Goal: Task Accomplishment & Management: Manage account settings

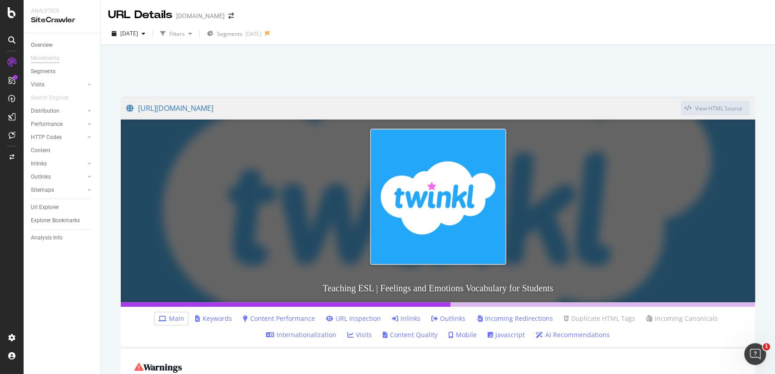
scroll to position [179, 0]
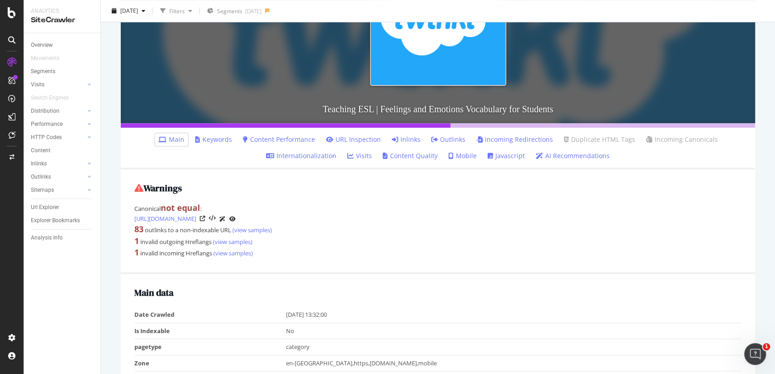
click at [15, 16] on icon at bounding box center [12, 12] width 8 height 11
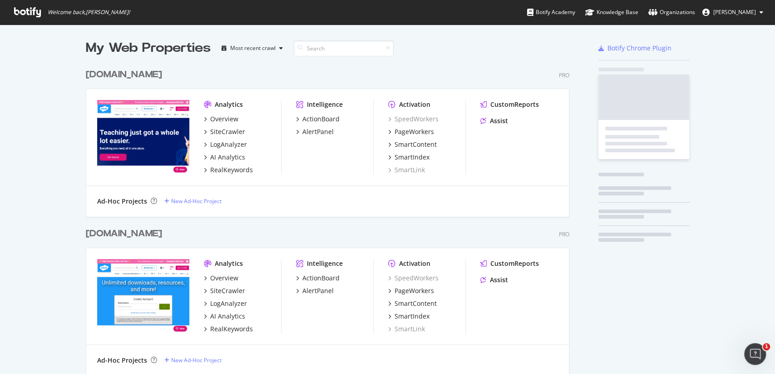
scroll to position [373, 774]
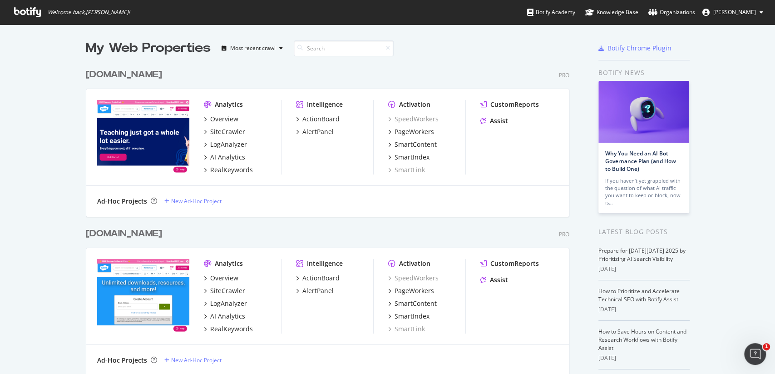
click at [127, 70] on div "[DOMAIN_NAME]" at bounding box center [124, 74] width 76 height 13
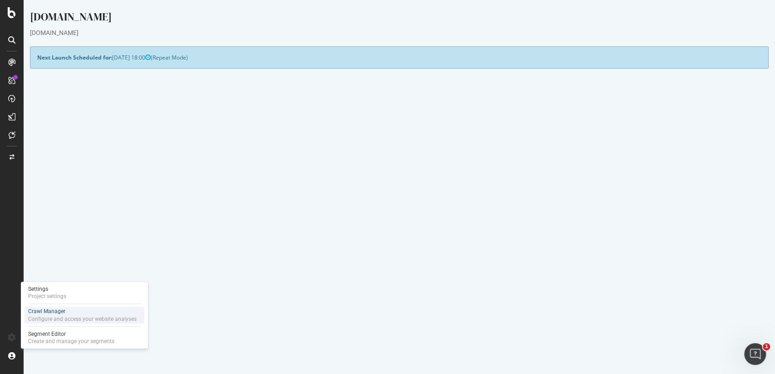
click at [55, 309] on div "Crawl Manager" at bounding box center [82, 311] width 108 height 8
click at [55, 297] on div "Project settings" at bounding box center [47, 295] width 38 height 7
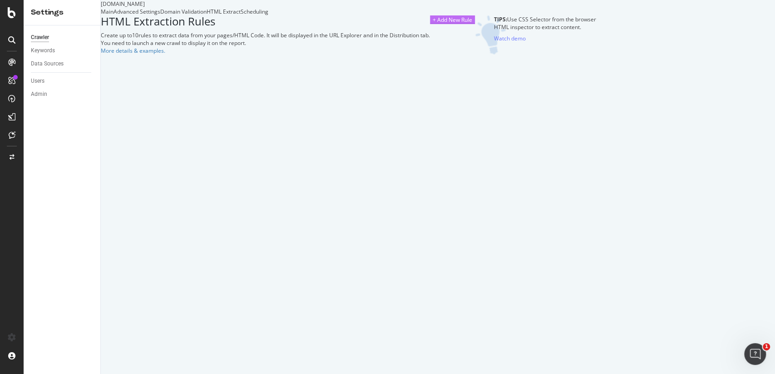
click at [472, 24] on div "+ Add New Rule" at bounding box center [452, 20] width 39 height 8
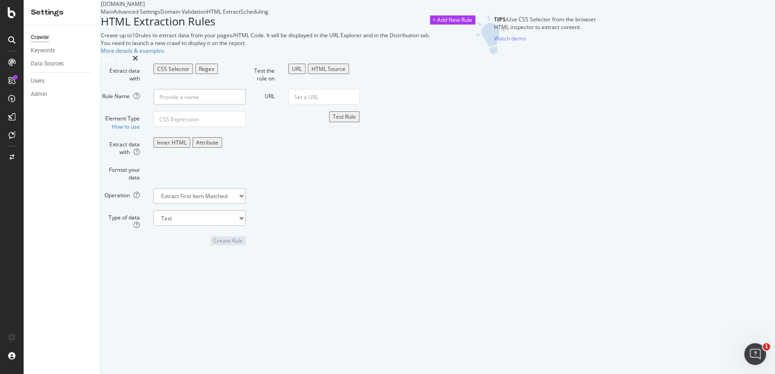
click at [246, 104] on input "Rule Name" at bounding box center [199, 96] width 92 height 15
type input "Resource Page Test"
click at [252, 181] on div "Format your data" at bounding box center [173, 172] width 158 height 19
click at [246, 245] on form "Extract data with CSS Selector Regex Rule Name Resource Page Test Element Type …" at bounding box center [173, 154] width 145 height 181
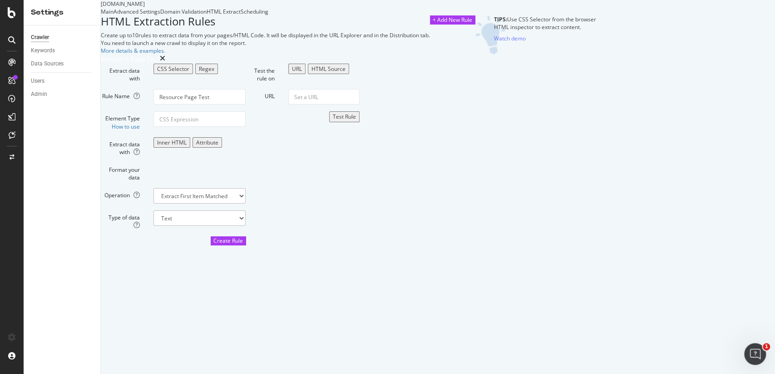
click at [218, 146] on div "Attribute" at bounding box center [207, 142] width 22 height 8
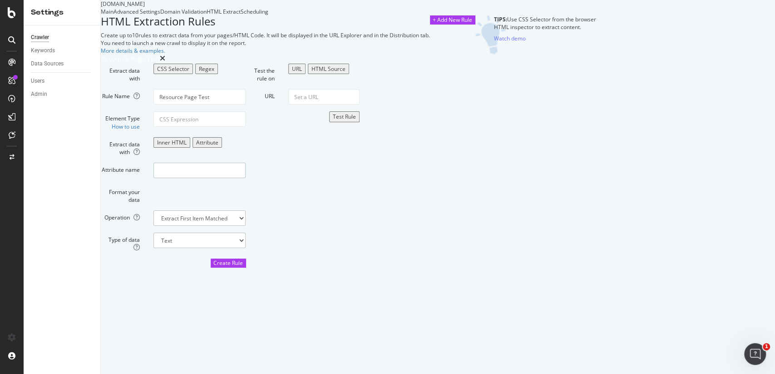
click at [246, 178] on input "Attribute name" at bounding box center [199, 170] width 92 height 15
click at [187, 146] on div "Inner HTML" at bounding box center [172, 142] width 30 height 8
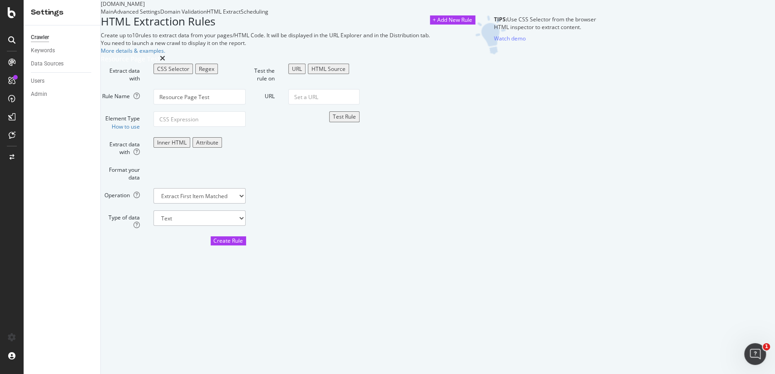
scroll to position [16, 0]
click at [246, 127] on input "Element Type How to use" at bounding box center [199, 118] width 92 height 15
click at [140, 130] on link "How to use" at bounding box center [126, 127] width 28 height 8
click at [246, 127] on input "Element Type How to use" at bounding box center [199, 118] width 92 height 15
paste input "<meta name="497374ee84ee88e09db949452377be92" content="true"/>"
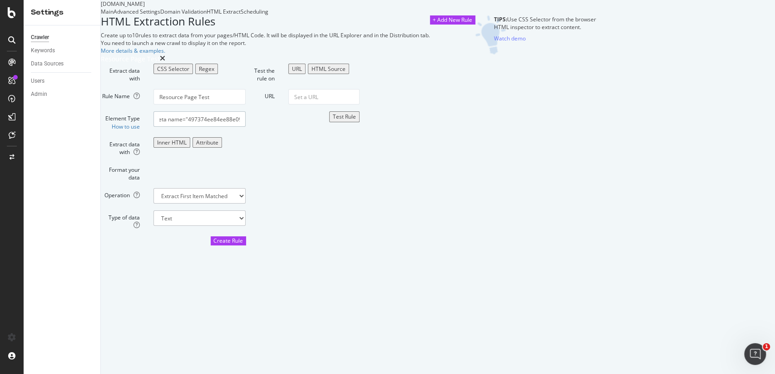
scroll to position [0, 0]
click at [246, 127] on input "<meta name="497374ee84ee88e09db949452377be92" content="true"/>" at bounding box center [199, 118] width 92 height 15
drag, startPoint x: 415, startPoint y: 210, endPoint x: 458, endPoint y: 210, distance: 42.7
click at [458, 210] on div "Extract data with CSS Selector Regex Rule Name Resource Page Test Element Type …" at bounding box center [348, 154] width 495 height 181
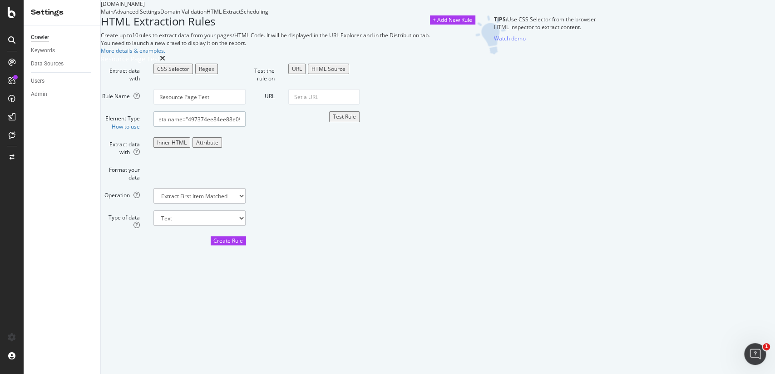
paste input "([^"]*)"
type input "<meta name="497374ee84ee88e09db949452377be92" content="([^"]*)"/>"
click at [360, 104] on input "URL" at bounding box center [323, 96] width 71 height 15
paste input "[URL][DOMAIN_NAME]"
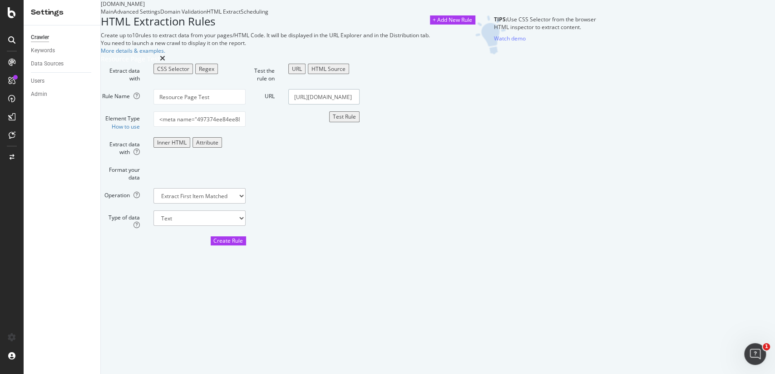
scroll to position [0, 124]
type input "[URL][DOMAIN_NAME]"
click at [356, 120] on div "Test Rule" at bounding box center [344, 117] width 23 height 8
click at [349, 74] on button "HTML Source" at bounding box center [328, 69] width 41 height 10
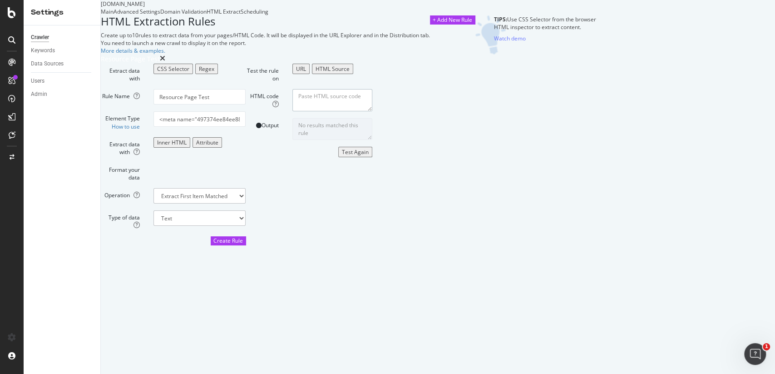
click at [372, 111] on textarea "HTML code" at bounding box center [332, 100] width 80 height 22
paste textarea "<!DOCTYPE html><html lang="en" dir="auto" class="__variable_5d4a9e __variable_5…"
type textarea "<!DOCTYPE html><html lang="en" dir="auto" class="__variable_5d4a9e __variable_5…"
click at [369, 156] on div "Test Again" at bounding box center [355, 152] width 27 height 8
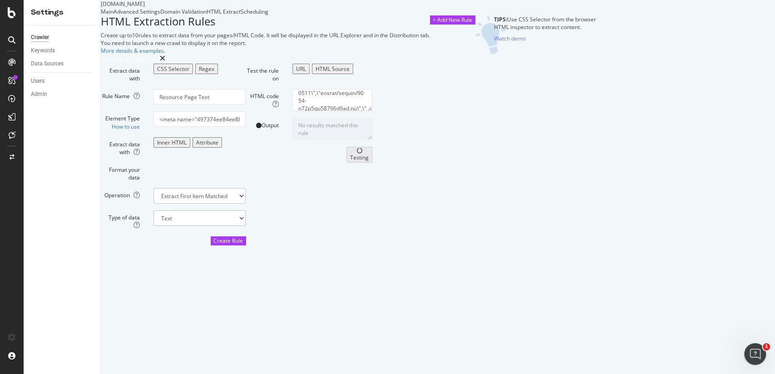
click at [306, 73] on div "URL" at bounding box center [301, 69] width 10 height 8
click at [360, 104] on input "[URL][DOMAIN_NAME]" at bounding box center [323, 96] width 71 height 15
click at [345, 73] on div "HTML Source" at bounding box center [328, 69] width 34 height 8
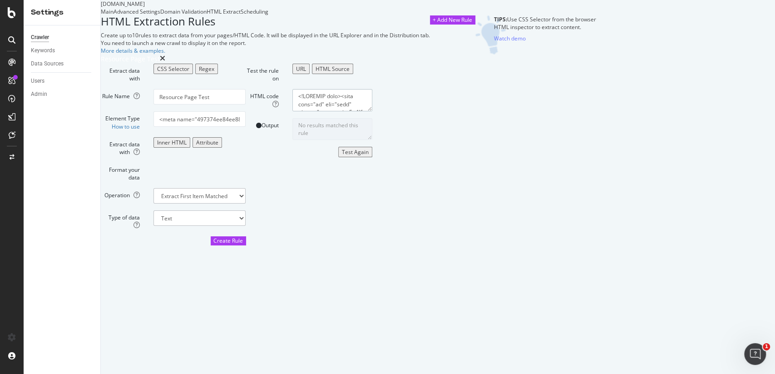
click at [372, 111] on textarea "HTML code" at bounding box center [332, 100] width 80 height 22
click at [369, 156] on div "Test Again" at bounding box center [355, 152] width 27 height 8
click at [372, 111] on textarea "HTML code" at bounding box center [332, 100] width 80 height 22
click at [246, 127] on input "<meta name="497374ee84ee88e09db949452377be92" content="([^"]*)"/>" at bounding box center [199, 118] width 92 height 15
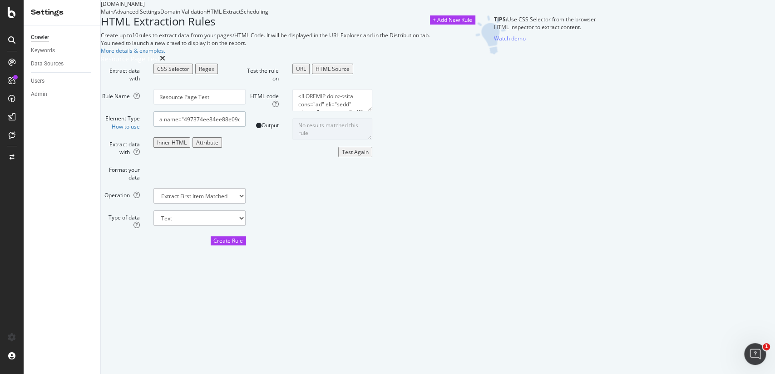
scroll to position [0, 5]
type input "<meta name="497374ee84ee88e09db949452377be92" content="(*)"/>"
click at [369, 156] on div "Test Again" at bounding box center [355, 152] width 27 height 8
click at [246, 127] on input "<meta name="497374ee84ee88e09db949452377be92" content="(*)"/>" at bounding box center [199, 118] width 92 height 15
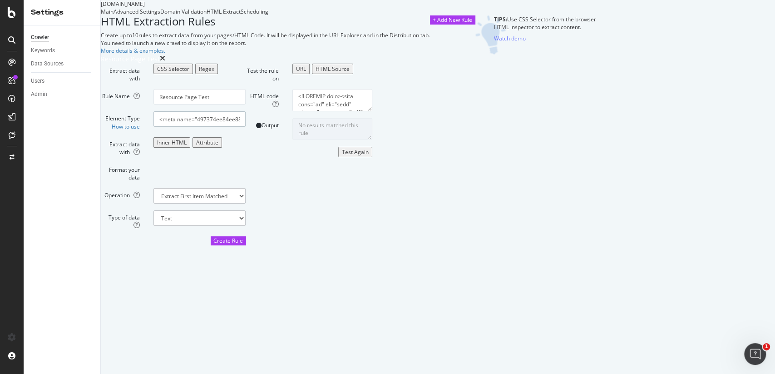
click at [246, 127] on input "<meta name="497374ee84ee88e09db949452377be92" content="(*)"/>" at bounding box center [199, 118] width 92 height 15
click at [214, 73] on div "Regex" at bounding box center [206, 69] width 15 height 8
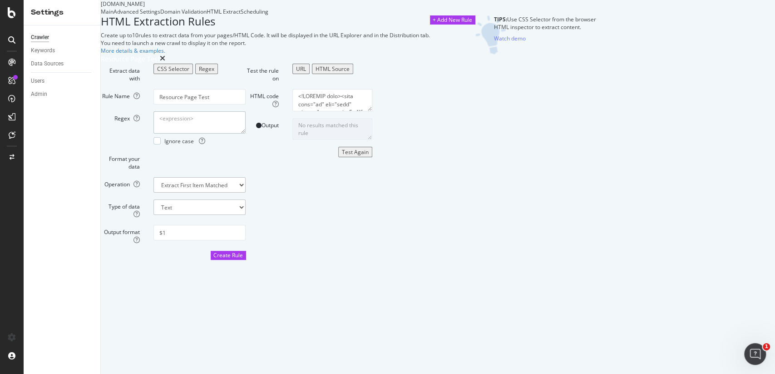
click at [246, 133] on textarea "Regex" at bounding box center [199, 122] width 92 height 22
paste textarea "<meta name="497374ee84ee88e09db949452377be92" content="(*)"/>"
click at [369, 156] on div "Test Again" at bounding box center [355, 152] width 27 height 8
click at [246, 133] on textarea "<meta name="497374ee84ee88e09db949452377be92" content="(*)"/>" at bounding box center [199, 122] width 92 height 22
paste textarea "([^"]"
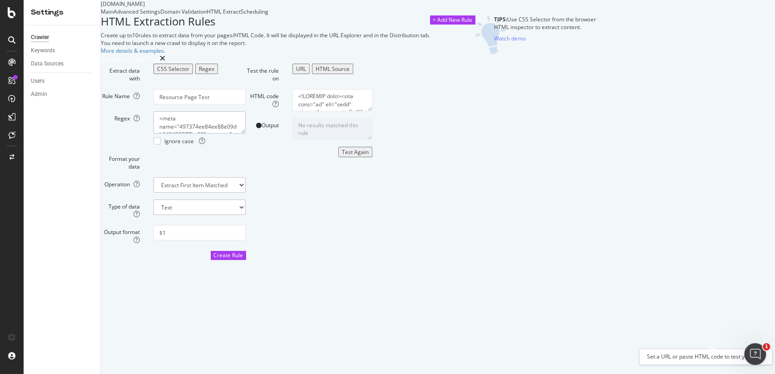
type textarea "<meta name="497374ee84ee88e09db949452377be92" content="([^"]*)"/>"
click at [369, 156] on div "Test Again" at bounding box center [355, 152] width 27 height 8
click at [246, 215] on select "Text Integer number Floating point number Date" at bounding box center [199, 206] width 92 height 15
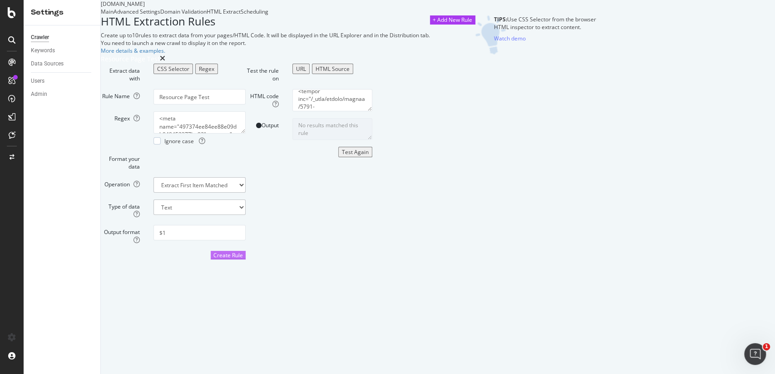
click at [243, 259] on div "Create Rule" at bounding box center [228, 255] width 30 height 8
click at [4, 373] on icon "close toast" at bounding box center [2, 379] width 4 height 11
click at [246, 249] on form "Extract data with CSS Selector Regex Rule Name Resource Page Test Regex <meta n…" at bounding box center [173, 162] width 145 height 196
click at [246, 192] on select "Extract First Item Matched Extract First 3 Items Matched Count Number of Occure…" at bounding box center [199, 184] width 92 height 15
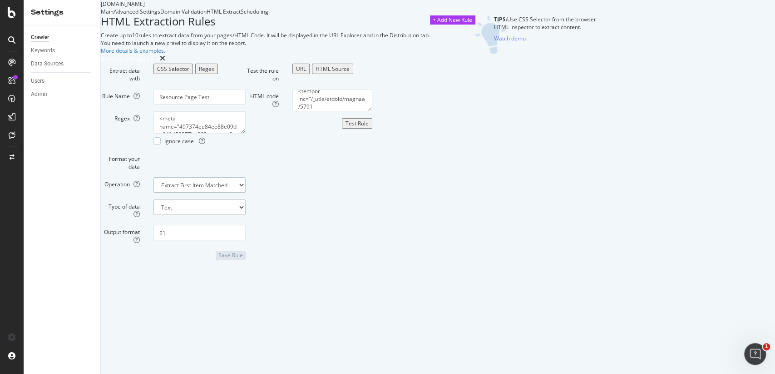
select select "exist"
click at [246, 215] on select "Boolean" at bounding box center [199, 206] width 92 height 15
click at [369, 127] on div "Test Rule" at bounding box center [356, 123] width 23 height 8
click at [246, 133] on textarea "<meta name="497374ee84ee88e09db949452377be92" content="([^"]*)"/>" at bounding box center [199, 122] width 92 height 22
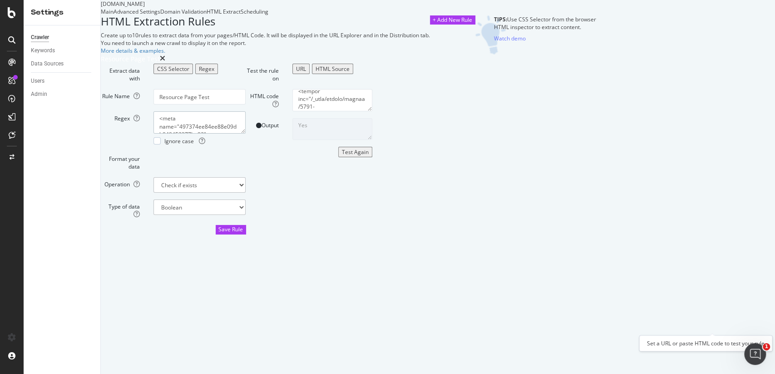
type textarea "<meta name="497374ee84ee88e09db949452377be92" content="true"/>"
click at [369, 156] on div "Test Again" at bounding box center [355, 152] width 27 height 8
click at [246, 104] on input "Resource Page Test" at bounding box center [199, 96] width 92 height 15
click at [243, 233] on div "Save Rule" at bounding box center [230, 229] width 25 height 8
click at [4, 373] on icon "close toast" at bounding box center [2, 379] width 4 height 11
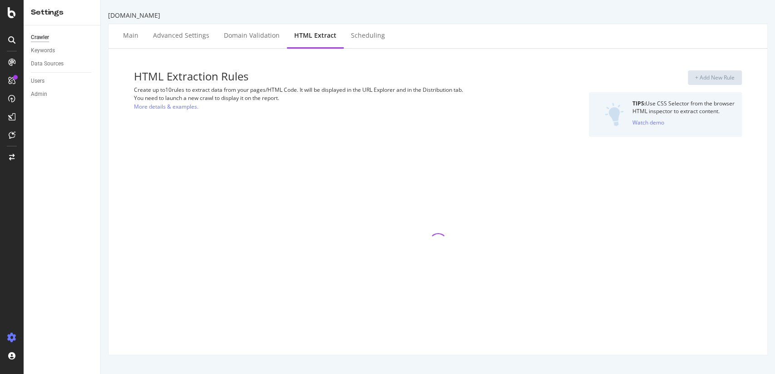
select select "exist"
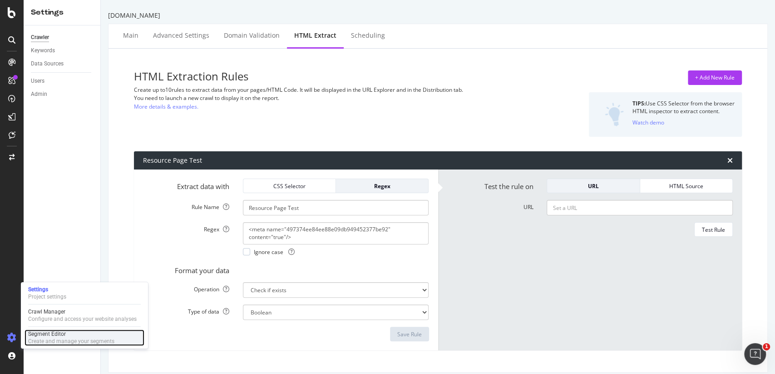
click at [49, 332] on div "Segment Editor" at bounding box center [71, 333] width 86 height 7
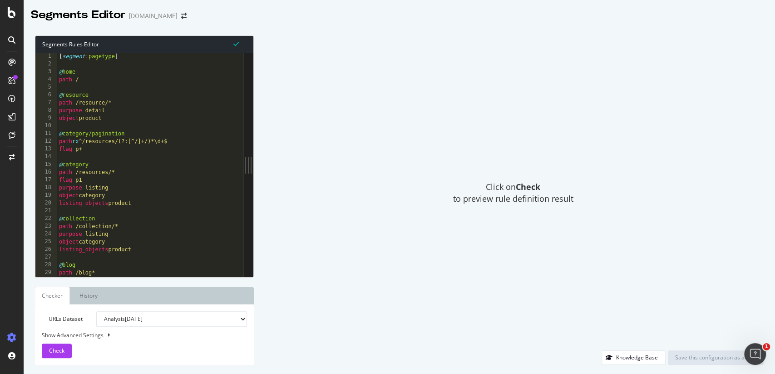
type textarea "purpose detail"
click at [164, 113] on div "[ segment : pagetype ] @ home path / @ resource path /resource/* purpose detail…" at bounding box center [150, 173] width 186 height 240
